Goal: Entertainment & Leisure: Browse casually

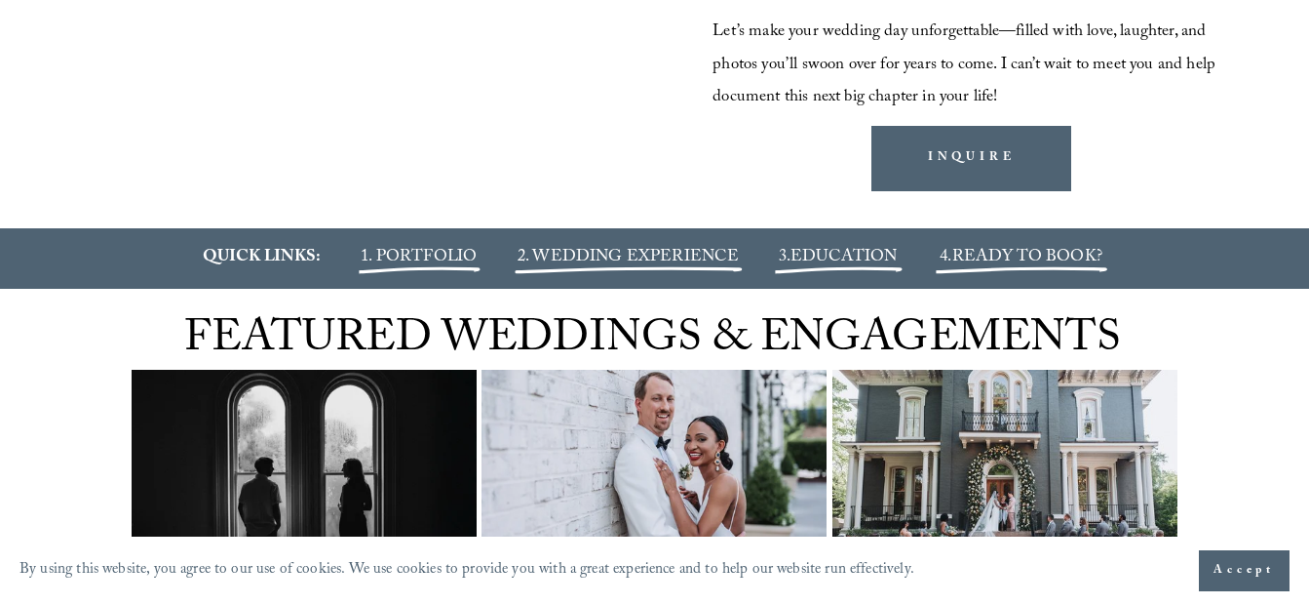
scroll to position [2040, 0]
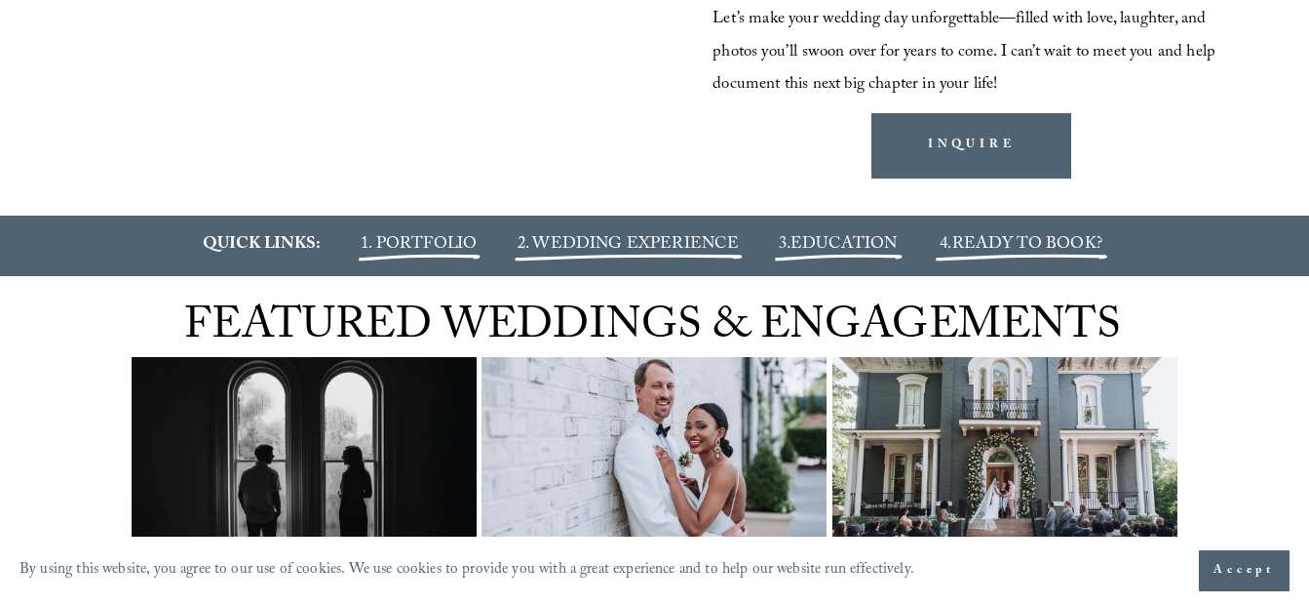
click at [400, 259] on span "1. PORTFOLIO" at bounding box center [419, 245] width 116 height 28
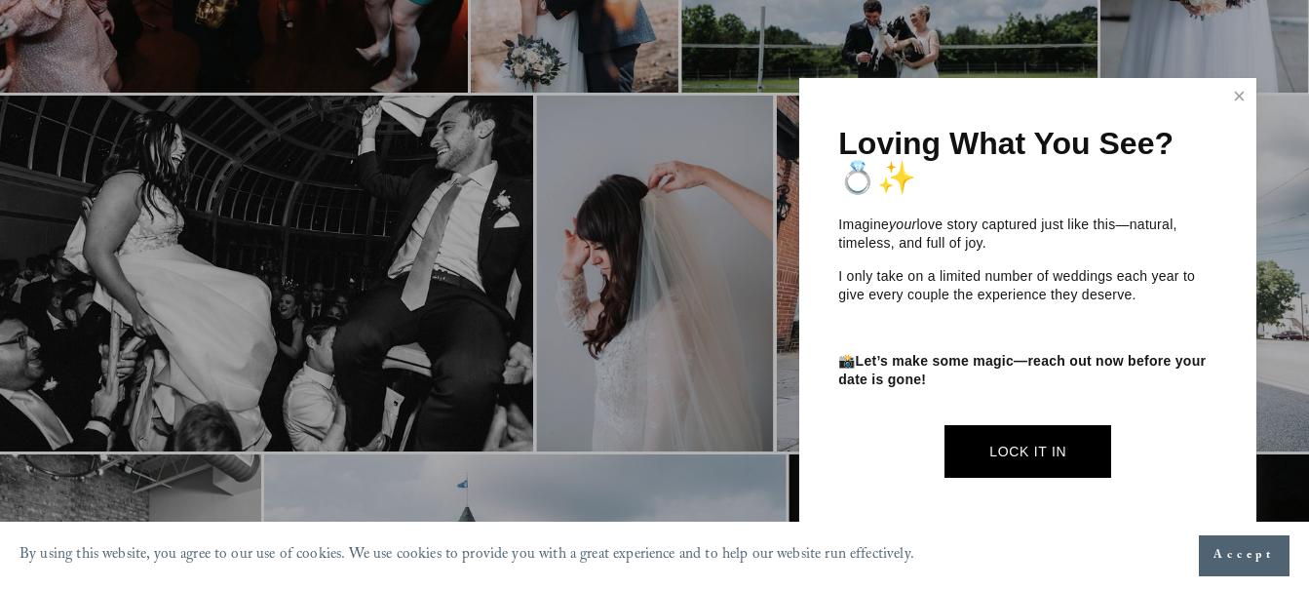
scroll to position [2301, 0]
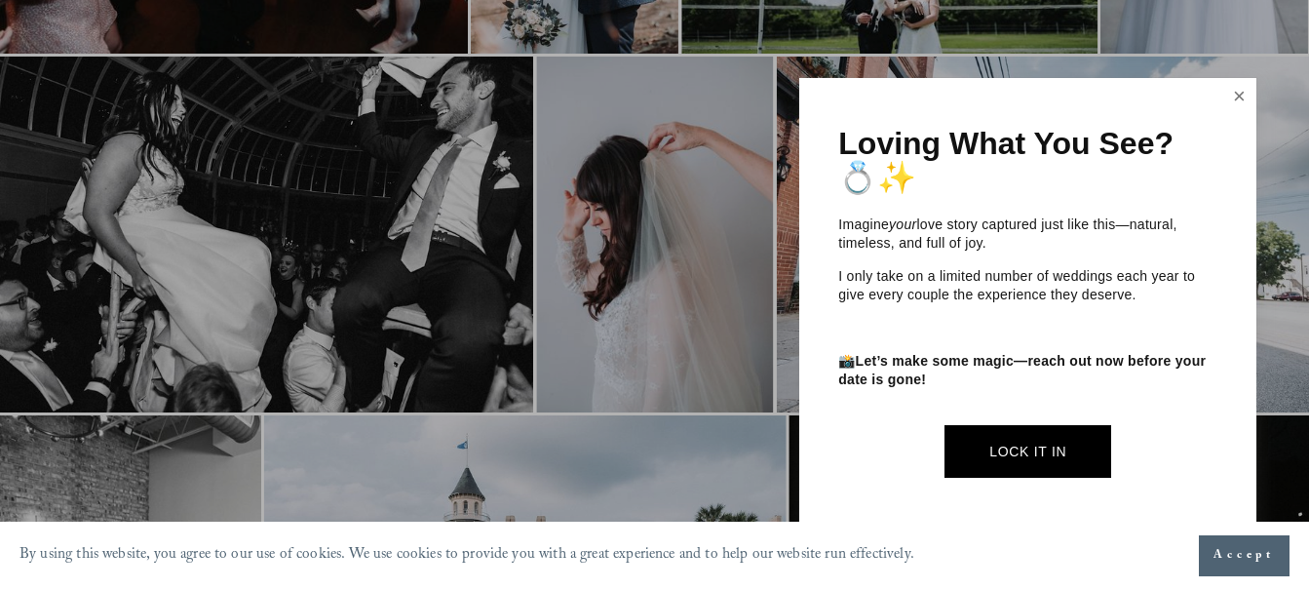
click at [1242, 90] on link "Close" at bounding box center [1240, 96] width 29 height 31
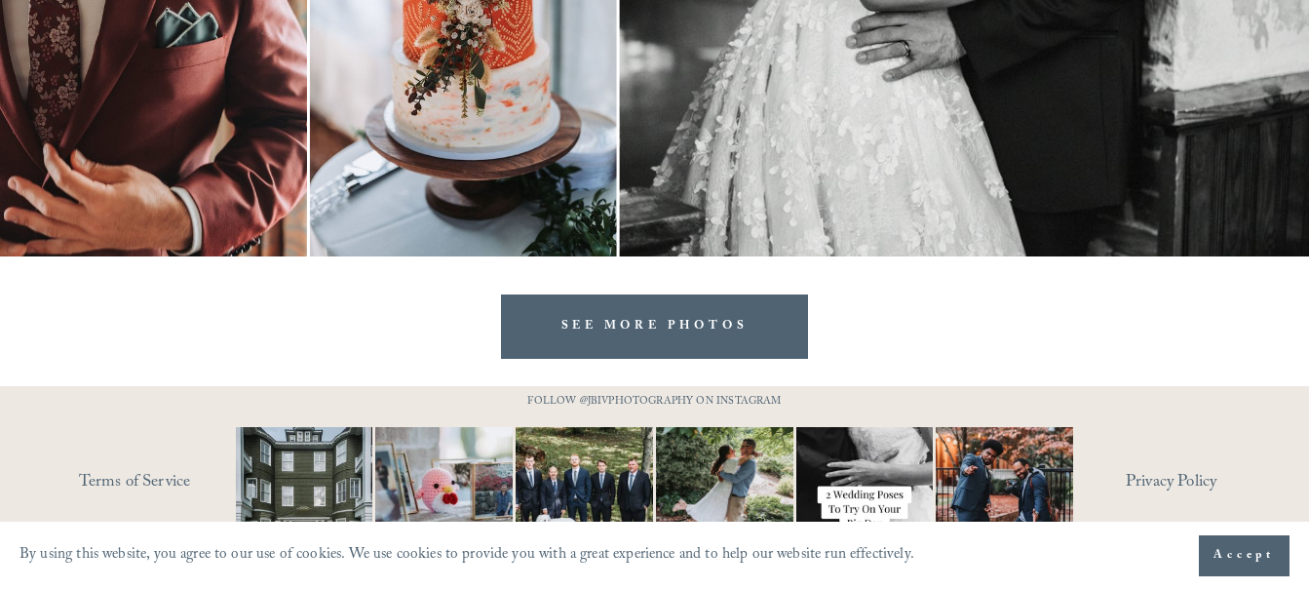
scroll to position [6718, 0]
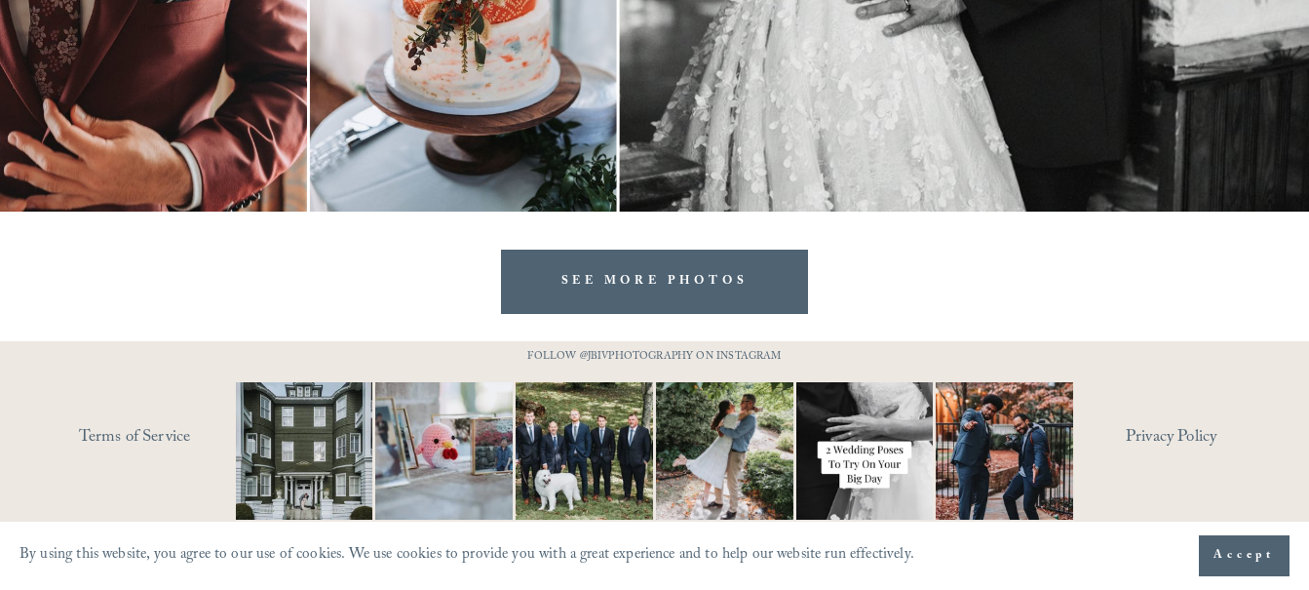
click at [541, 268] on link "SEE MORE PHOTOS" at bounding box center [654, 282] width 306 height 64
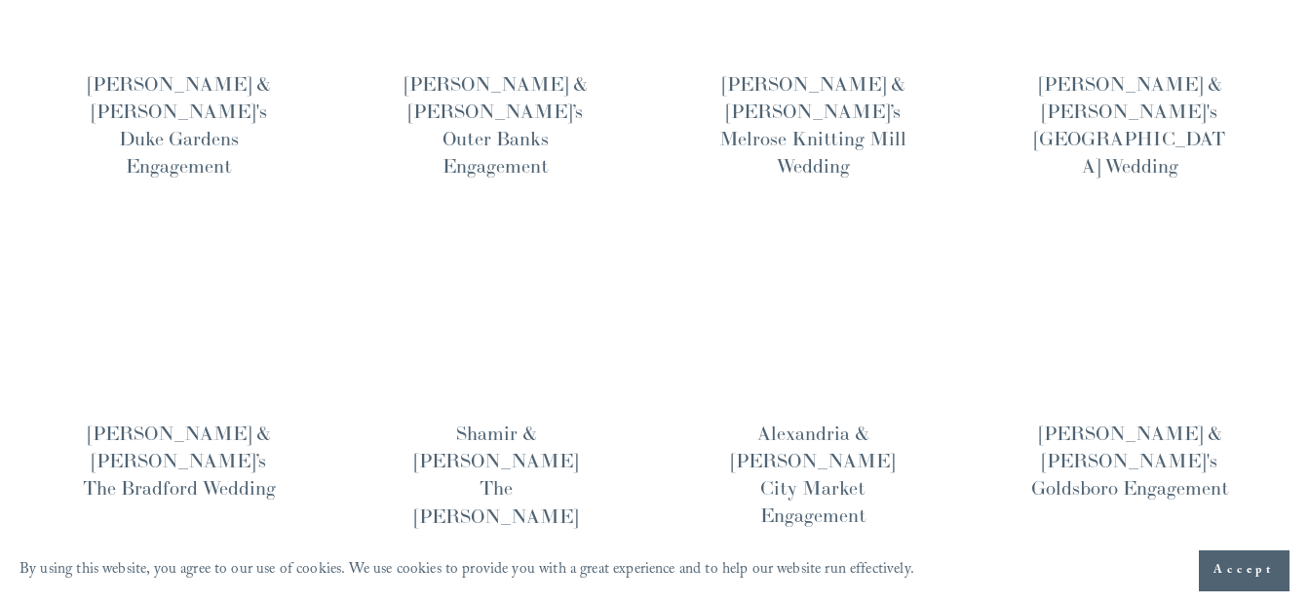
scroll to position [1365, 0]
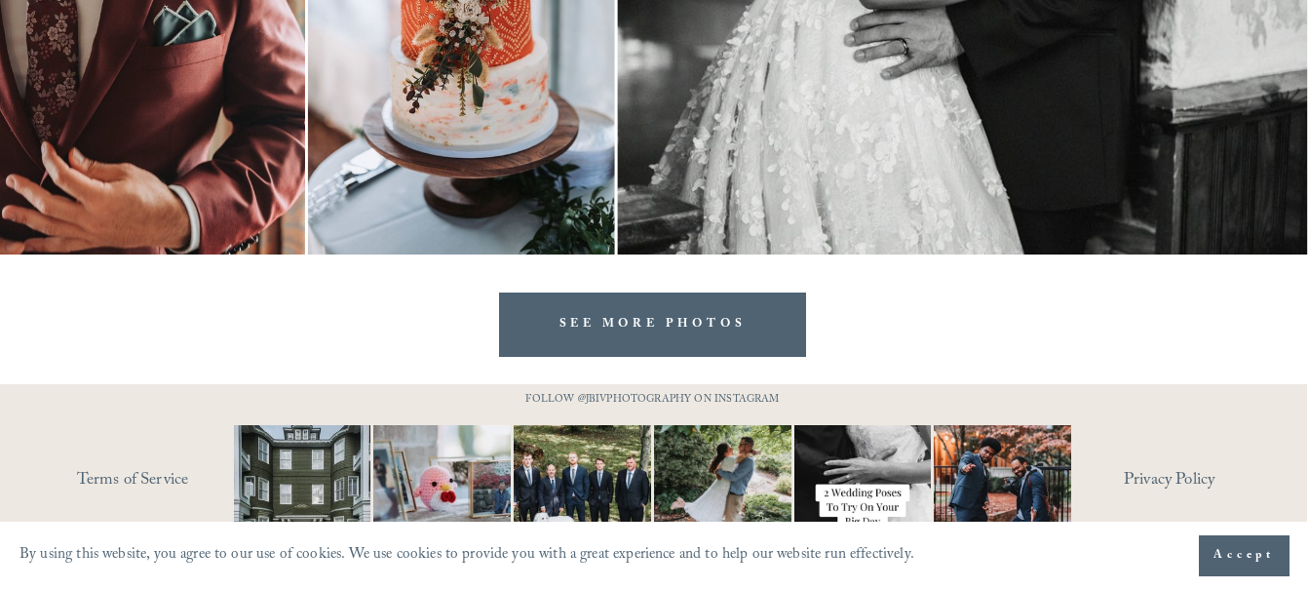
scroll to position [6718, 2]
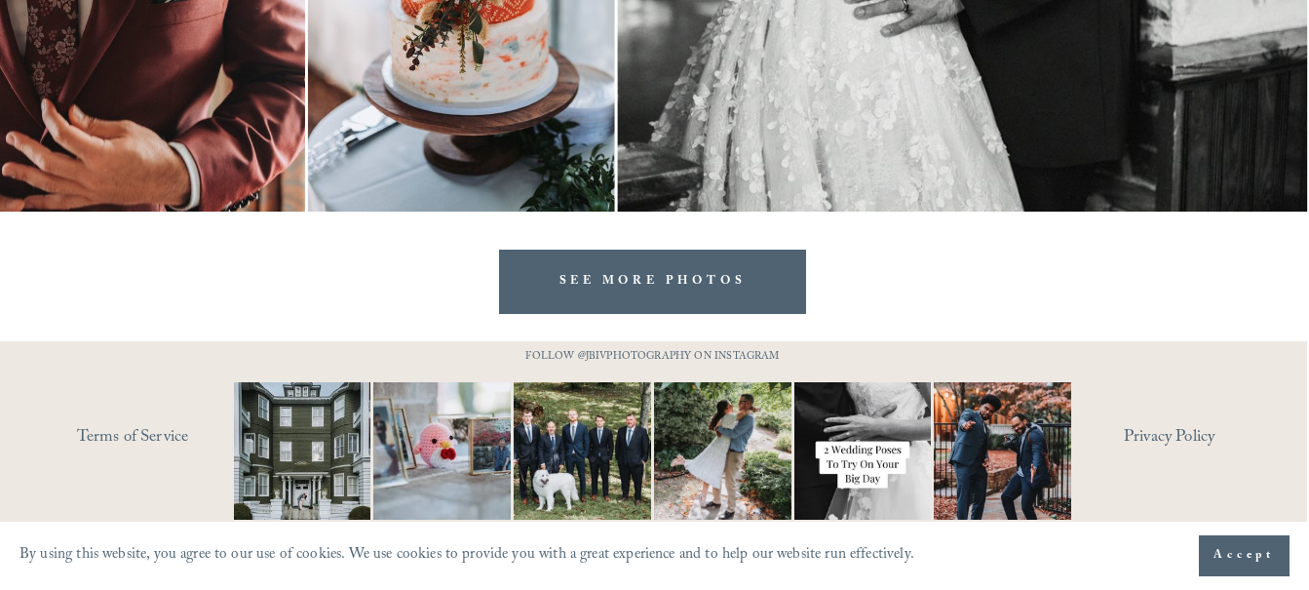
click at [568, 264] on link "SEE MORE PHOTOS" at bounding box center [652, 282] width 306 height 64
click at [543, 277] on link "SEE MORE PHOTOS" at bounding box center [652, 282] width 306 height 64
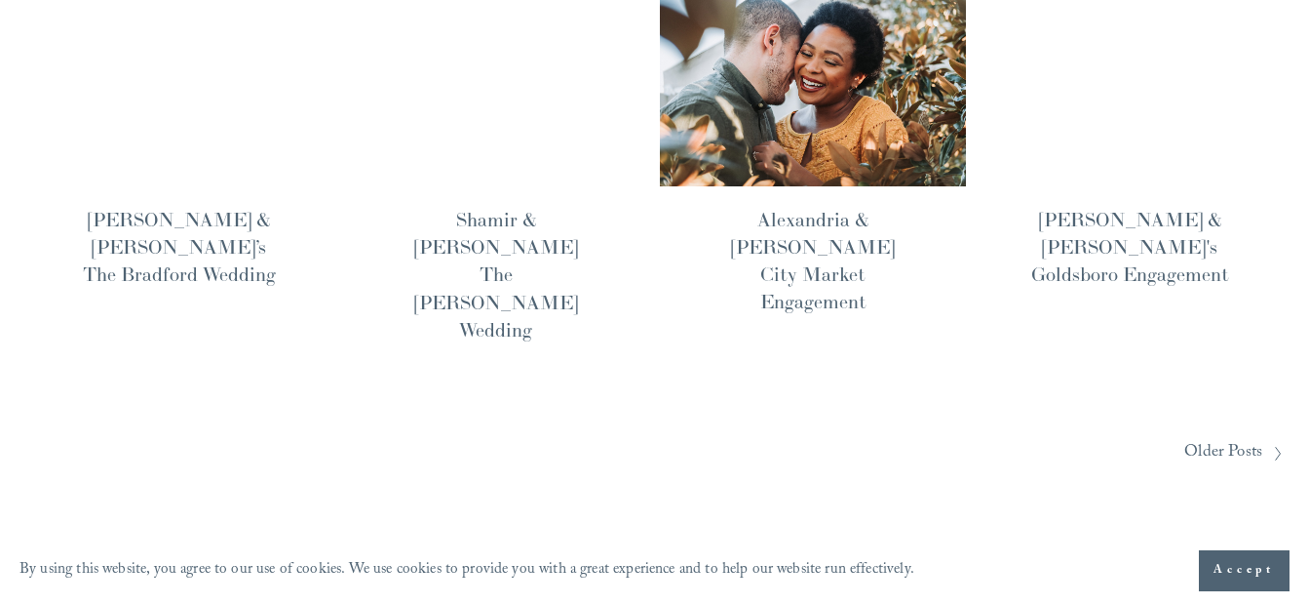
scroll to position [1702, 0]
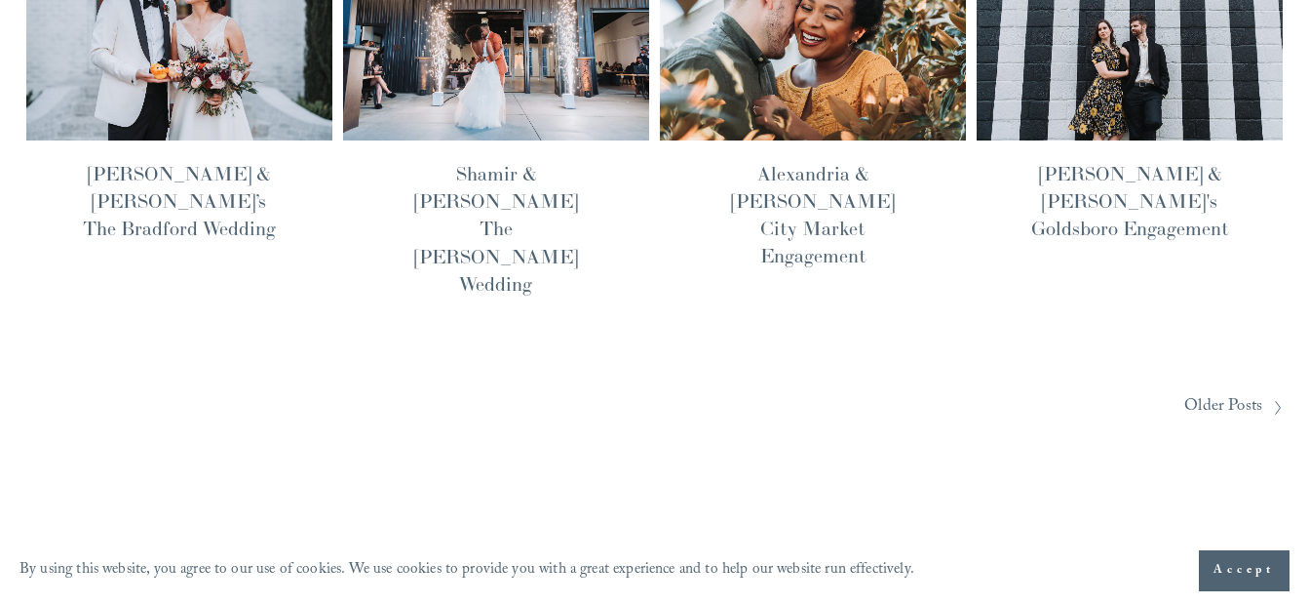
click at [1202, 391] on span "Older Posts" at bounding box center [1224, 407] width 78 height 33
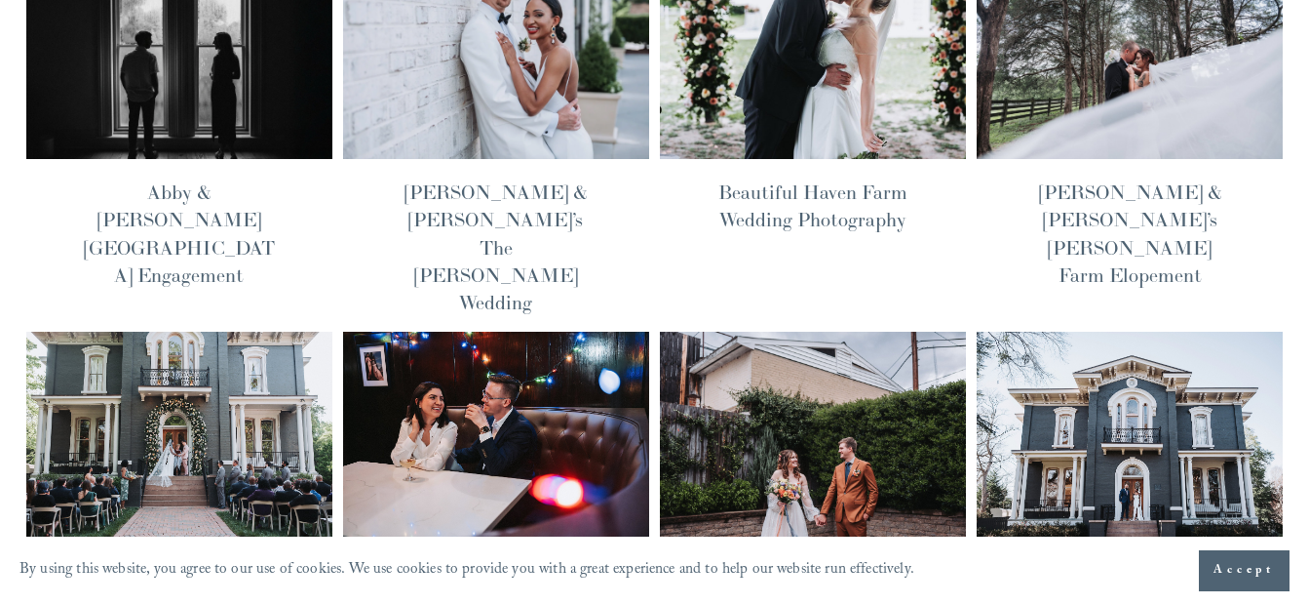
scroll to position [213, 0]
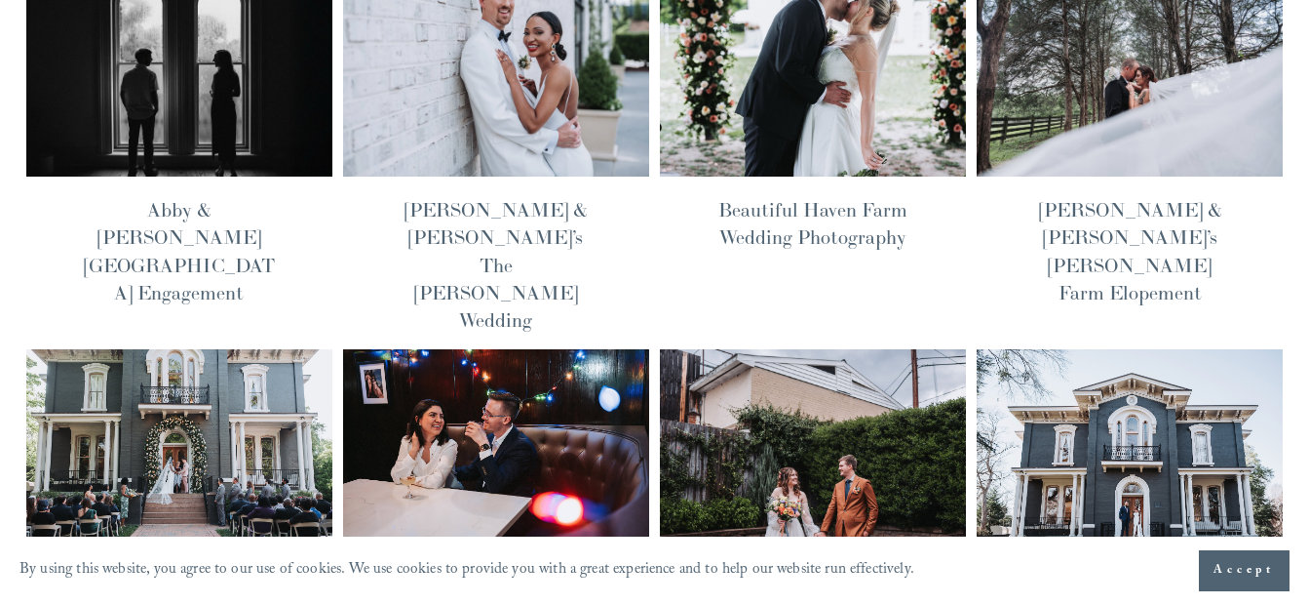
click at [379, 480] on img at bounding box center [495, 451] width 309 height 207
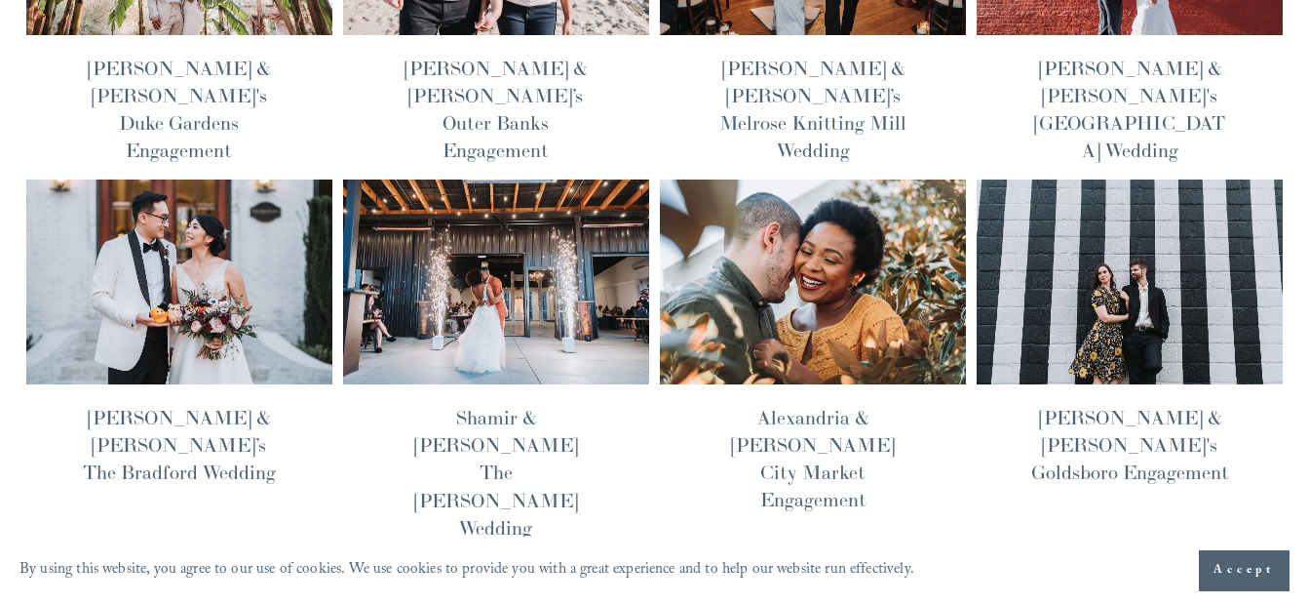
scroll to position [1460, 0]
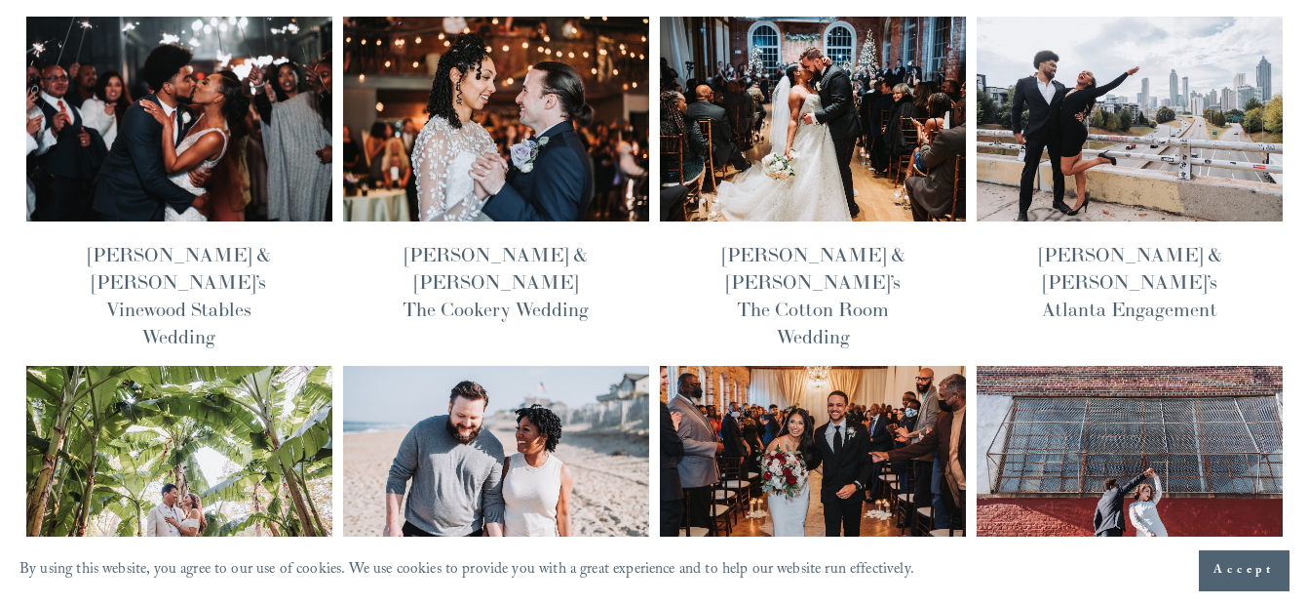
scroll to position [917, 0]
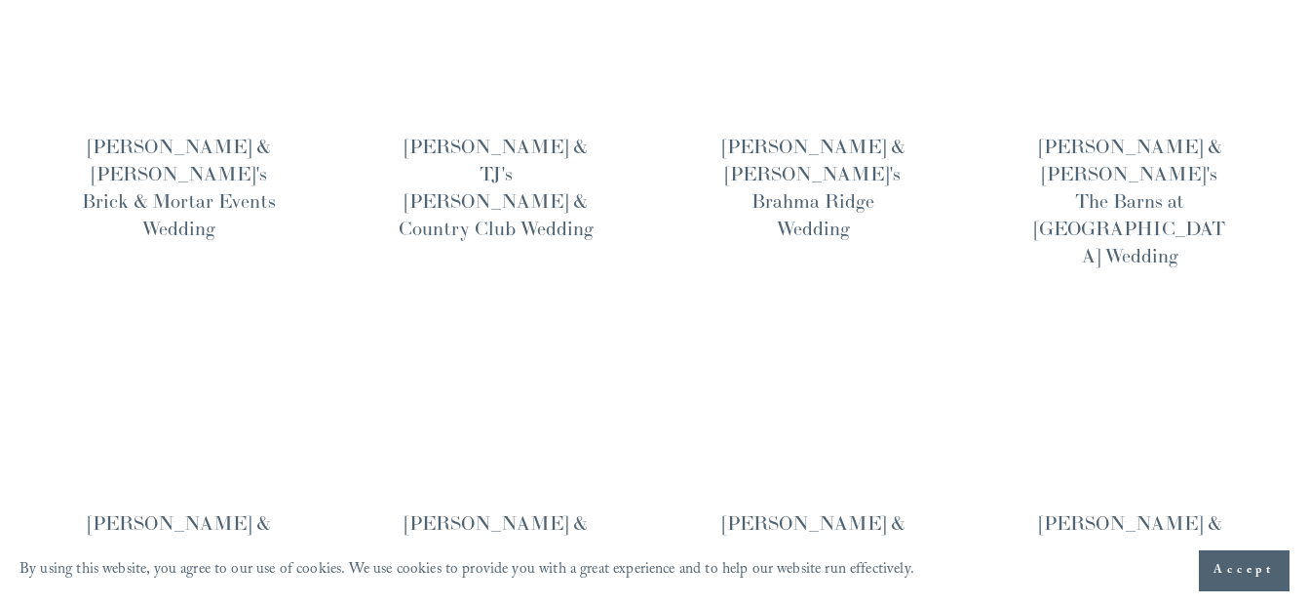
scroll to position [1393, 0]
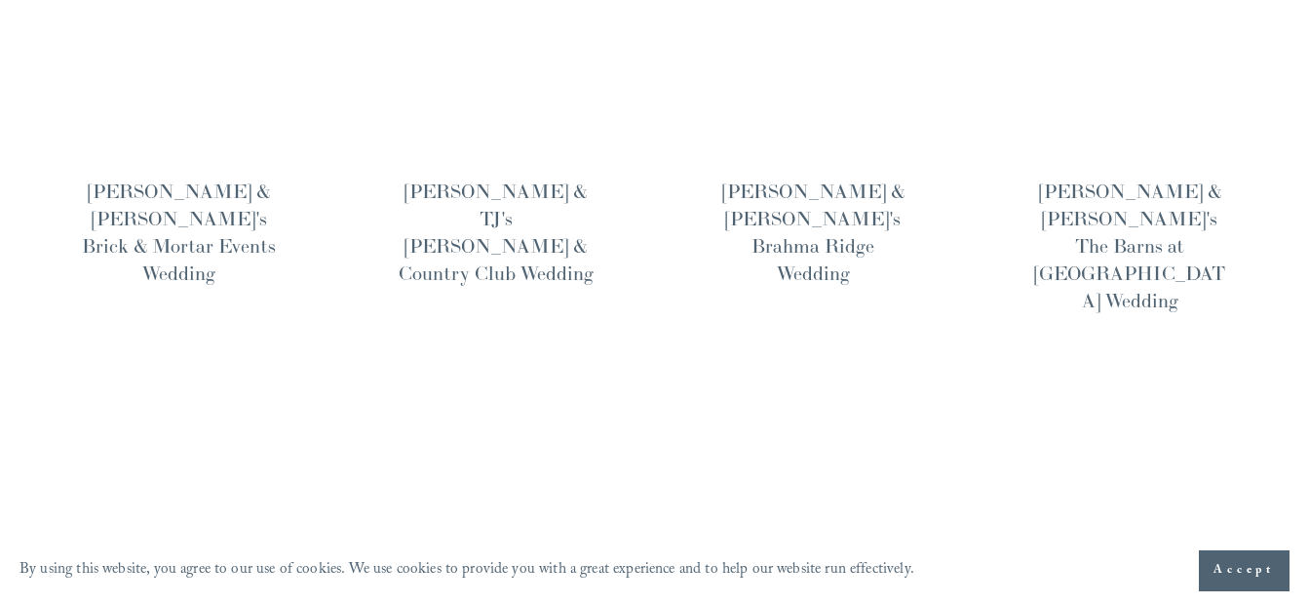
scroll to position [1702, 0]
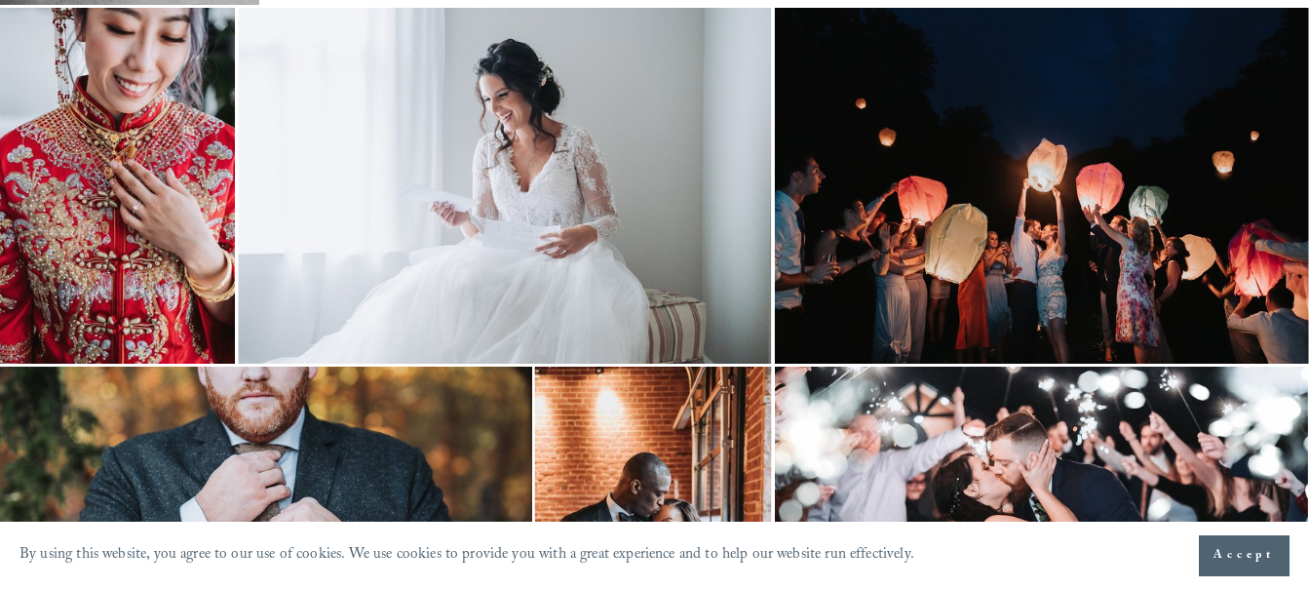
scroll to position [3058, 2]
